Goal: Transaction & Acquisition: Book appointment/travel/reservation

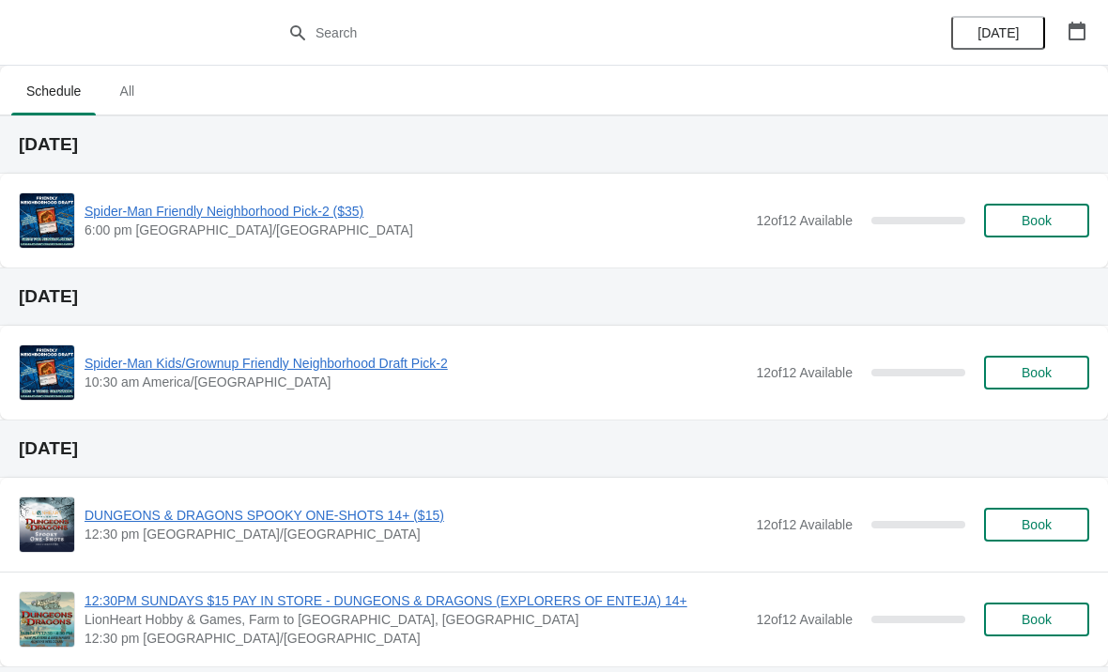
click at [322, 203] on span "Spider-Man Friendly Neighborhood Pick-2 ($35)" at bounding box center [416, 211] width 662 height 19
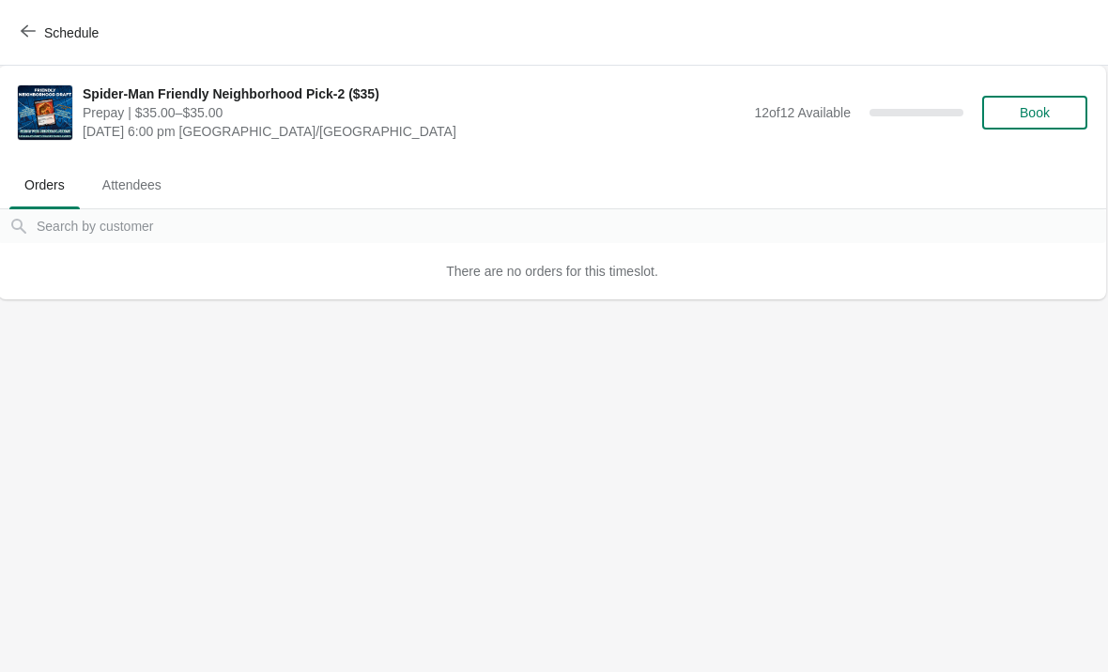
scroll to position [0, 1]
click at [1049, 107] on span "Book" at bounding box center [1036, 112] width 30 height 15
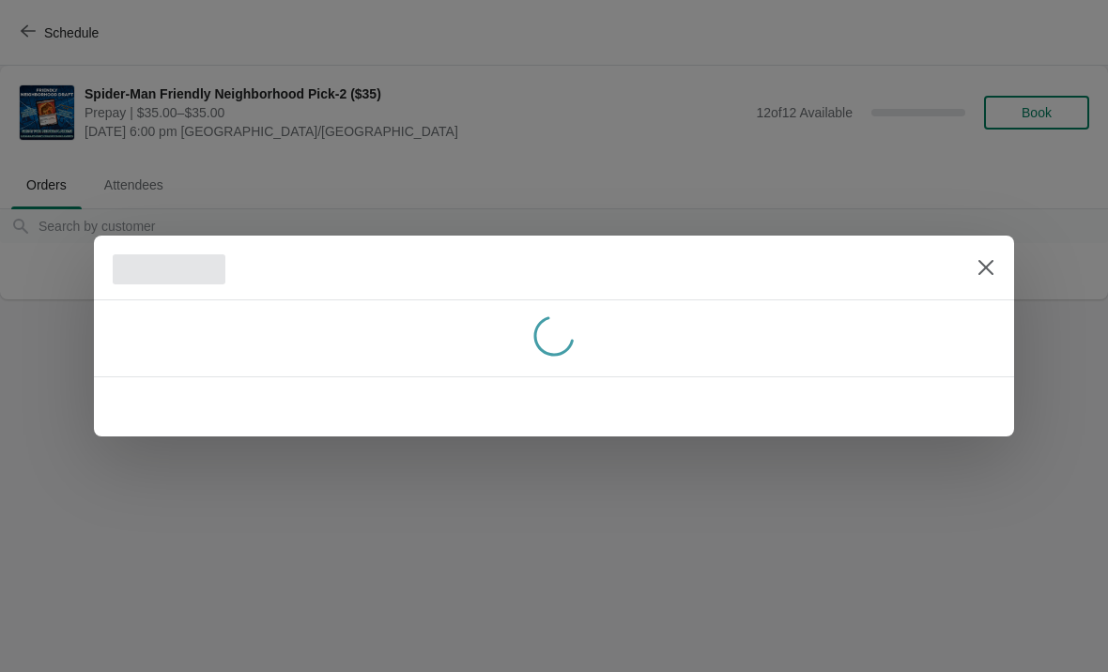
scroll to position [0, 0]
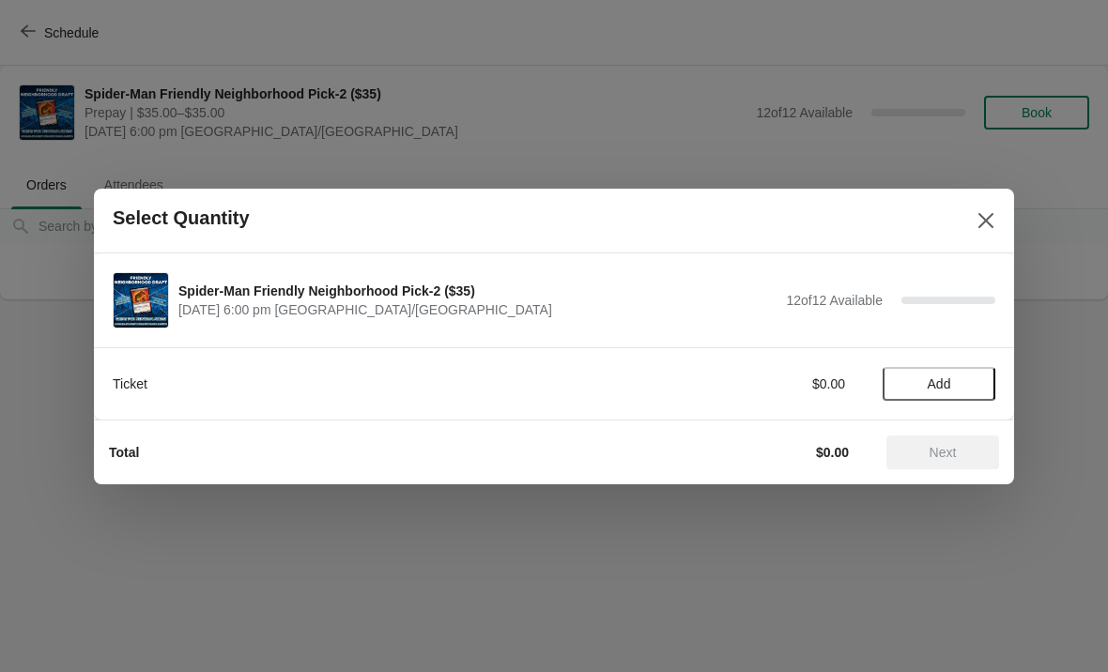
click at [973, 370] on button "Add" at bounding box center [939, 384] width 113 height 34
click at [966, 458] on span "Next" at bounding box center [942, 452] width 83 height 15
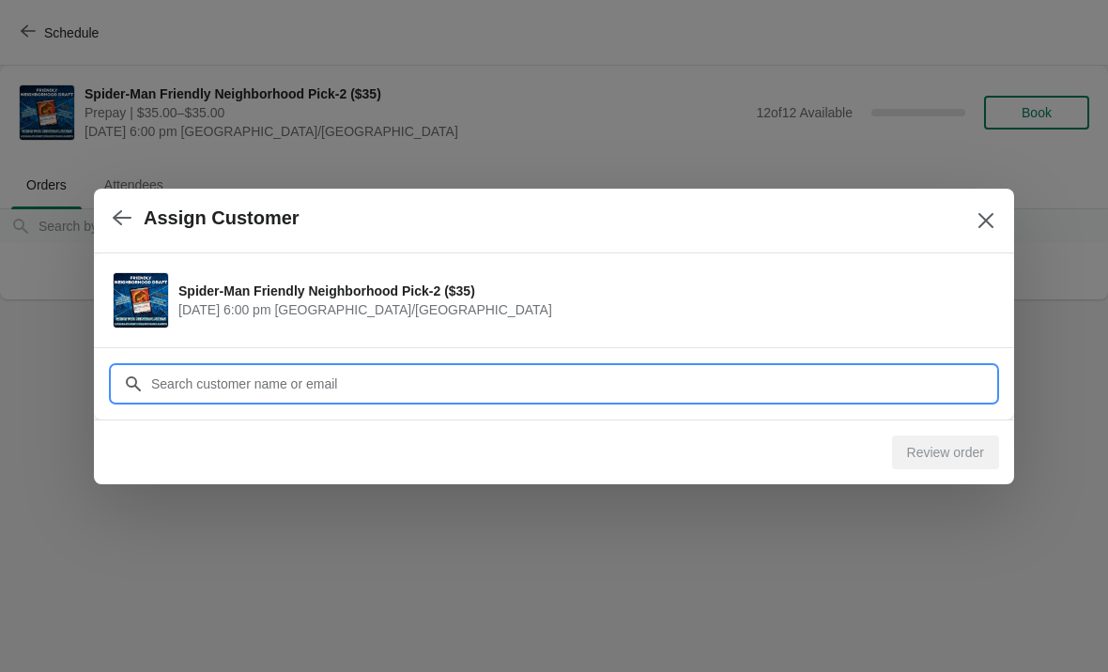
click at [787, 391] on input "Customer" at bounding box center [572, 384] width 845 height 34
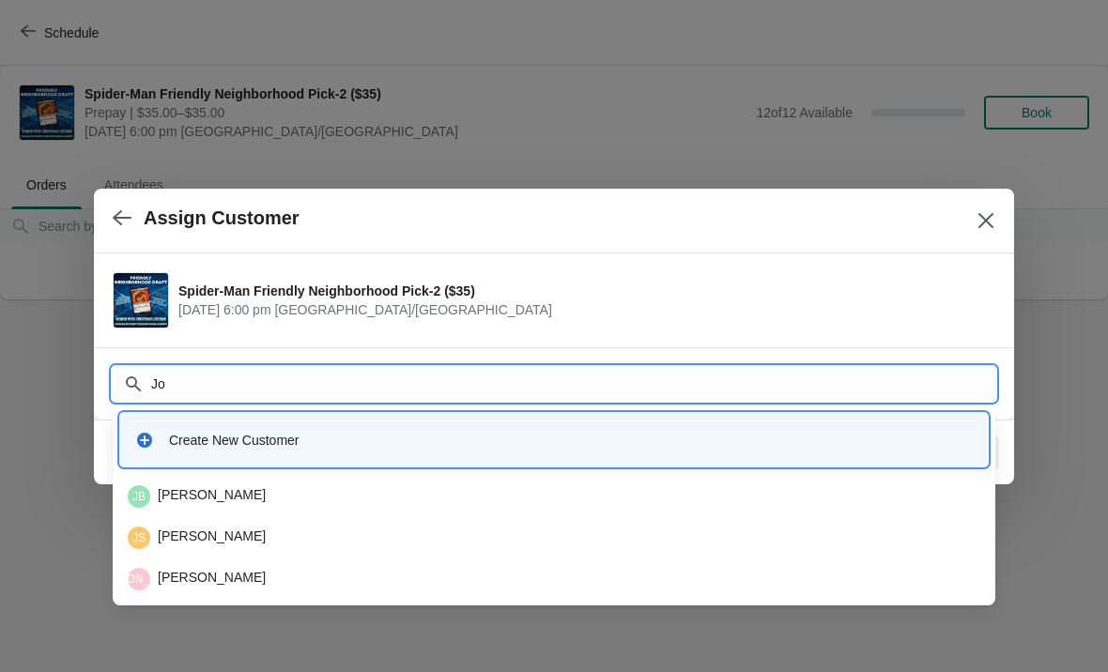
type input "J"
type input "Doer"
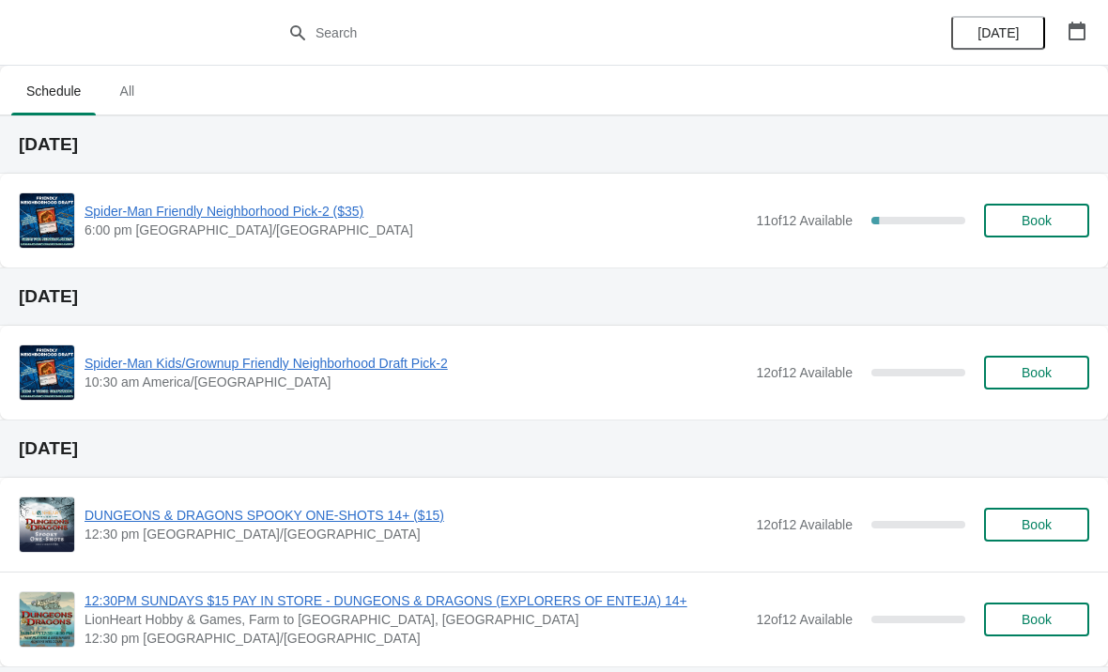
click at [1045, 233] on button "Book" at bounding box center [1036, 221] width 105 height 34
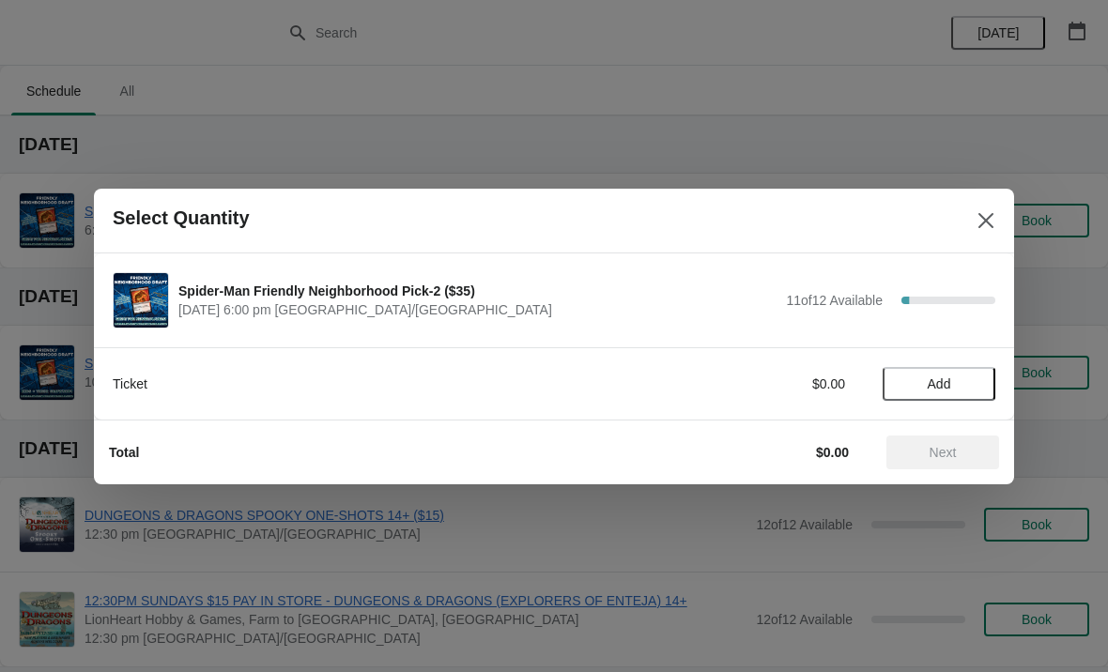
click at [953, 380] on span "Add" at bounding box center [939, 384] width 79 height 15
click at [968, 456] on span "Next" at bounding box center [942, 452] width 83 height 15
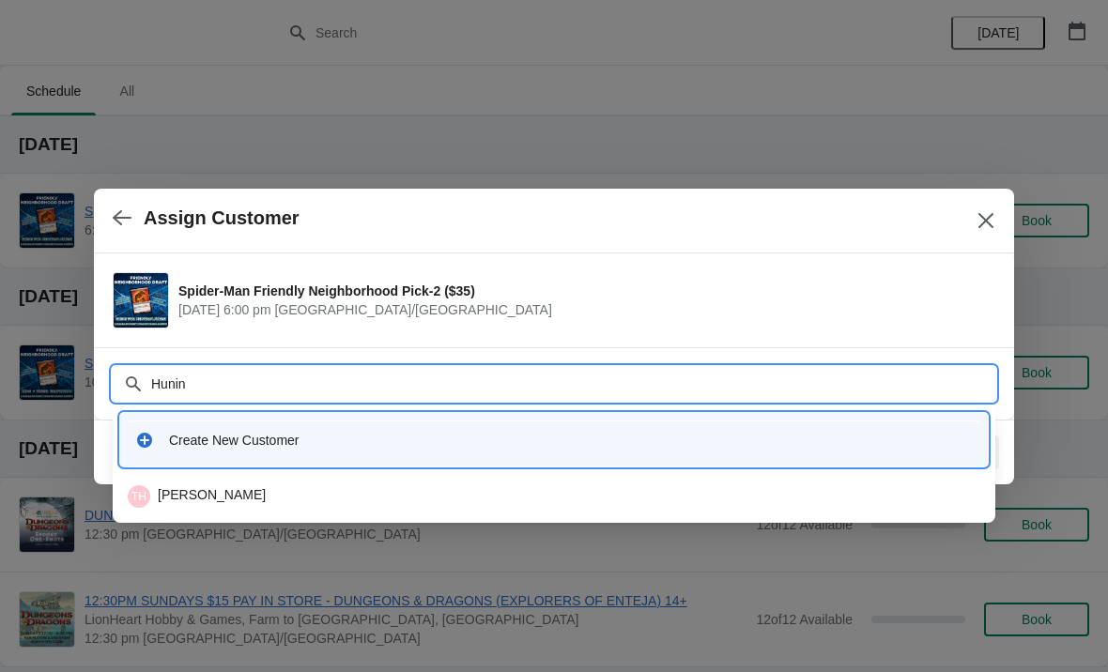
type input "[PERSON_NAME]"
click at [405, 504] on div "TH [PERSON_NAME]" at bounding box center [554, 496] width 853 height 23
